Goal: Check status: Check status

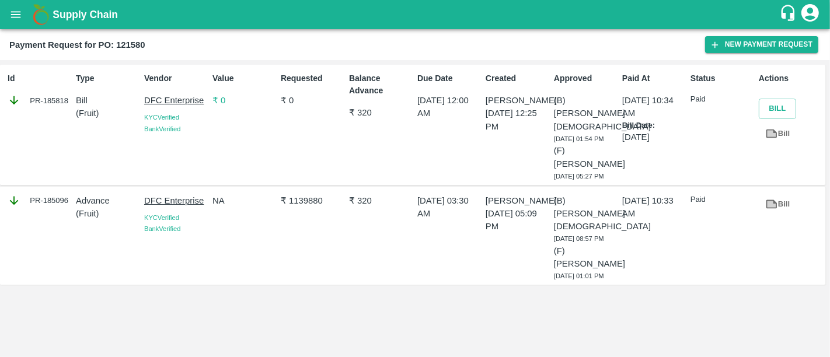
drag, startPoint x: 530, startPoint y: 170, endPoint x: 527, endPoint y: 226, distance: 56.6
click at [527, 226] on div "Id PR-185818 Type Bill ( Fruit ) Vendor DFC Enterprise KYC Verified Bank Verifi…" at bounding box center [415, 179] width 820 height 221
click at [527, 226] on p "05 Dec 2024, 05:09 PM" at bounding box center [517, 220] width 64 height 26
drag, startPoint x: 356, startPoint y: 202, endPoint x: 372, endPoint y: 210, distance: 17.5
click at [372, 210] on div "₹ 320" at bounding box center [378, 236] width 68 height 92
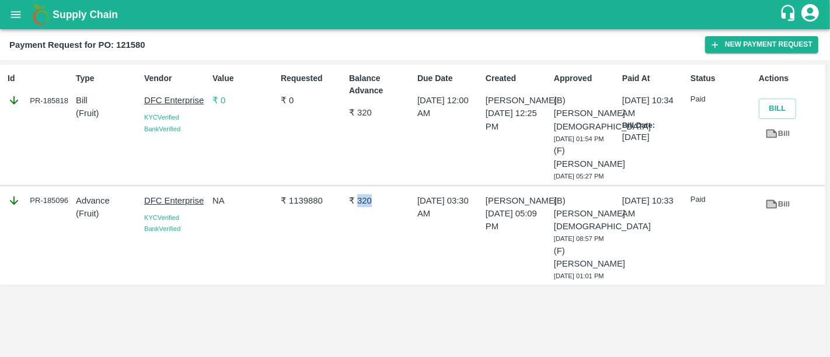
click at [372, 210] on div "₹ 320" at bounding box center [378, 236] width 68 height 92
click at [80, 16] on b "Supply Chain" at bounding box center [85, 15] width 65 height 12
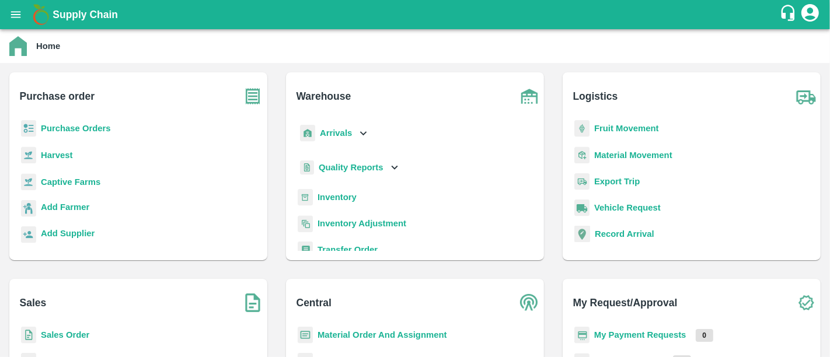
click at [663, 335] on b "My Payment Requests" at bounding box center [640, 334] width 92 height 9
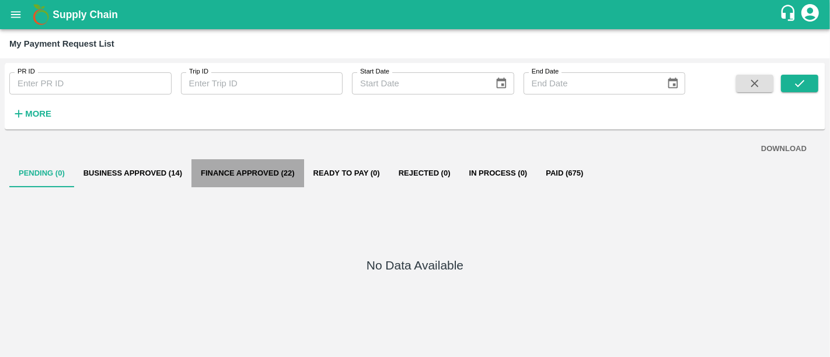
click at [270, 178] on button "Finance Approved (22)" at bounding box center [247, 173] width 113 height 28
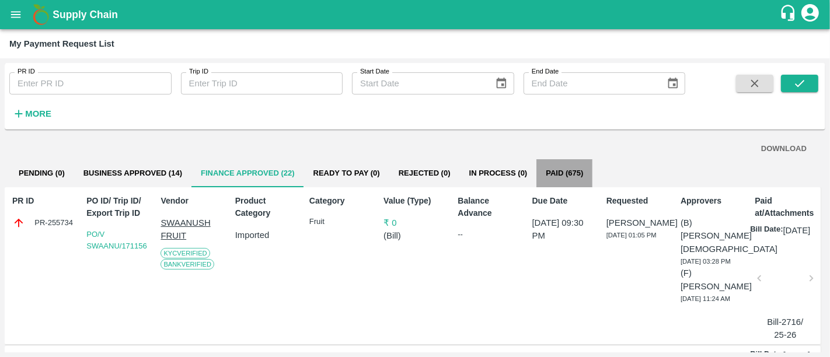
click at [577, 165] on button "Paid (675)" at bounding box center [564, 173] width 56 height 28
